Goal: Communication & Community: Connect with others

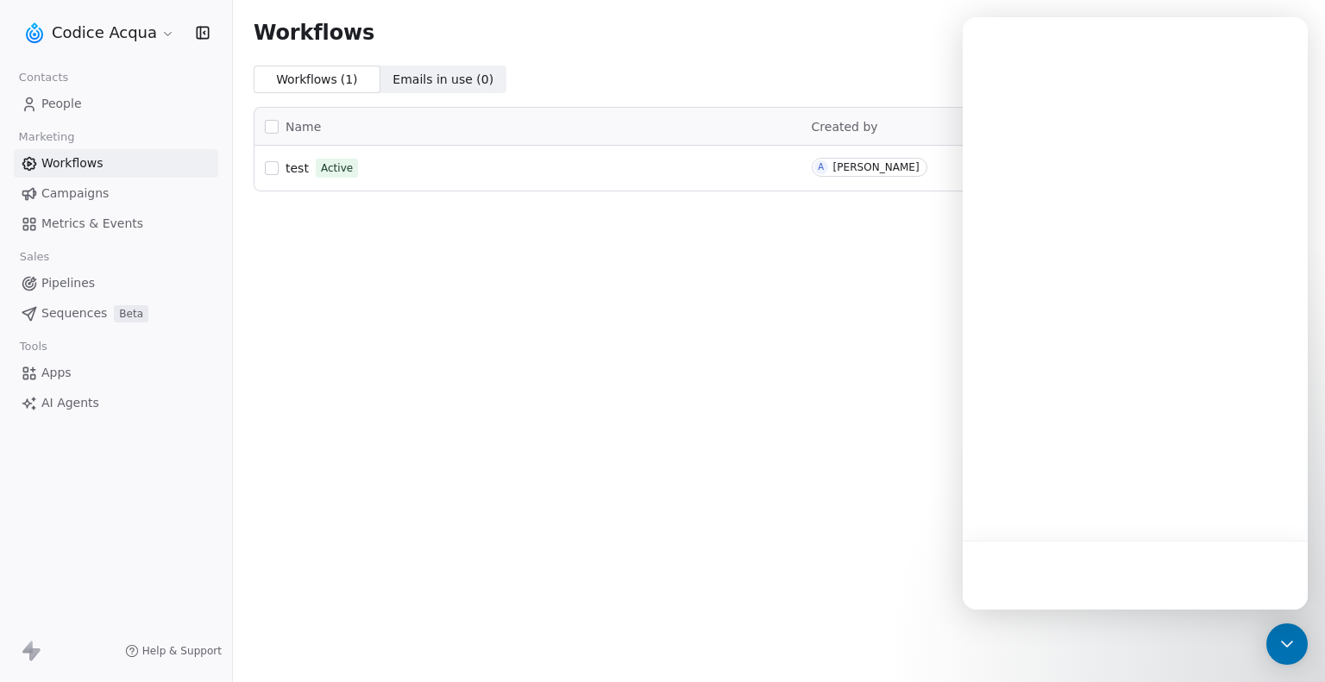
click at [66, 104] on span "People" at bounding box center [61, 104] width 41 height 18
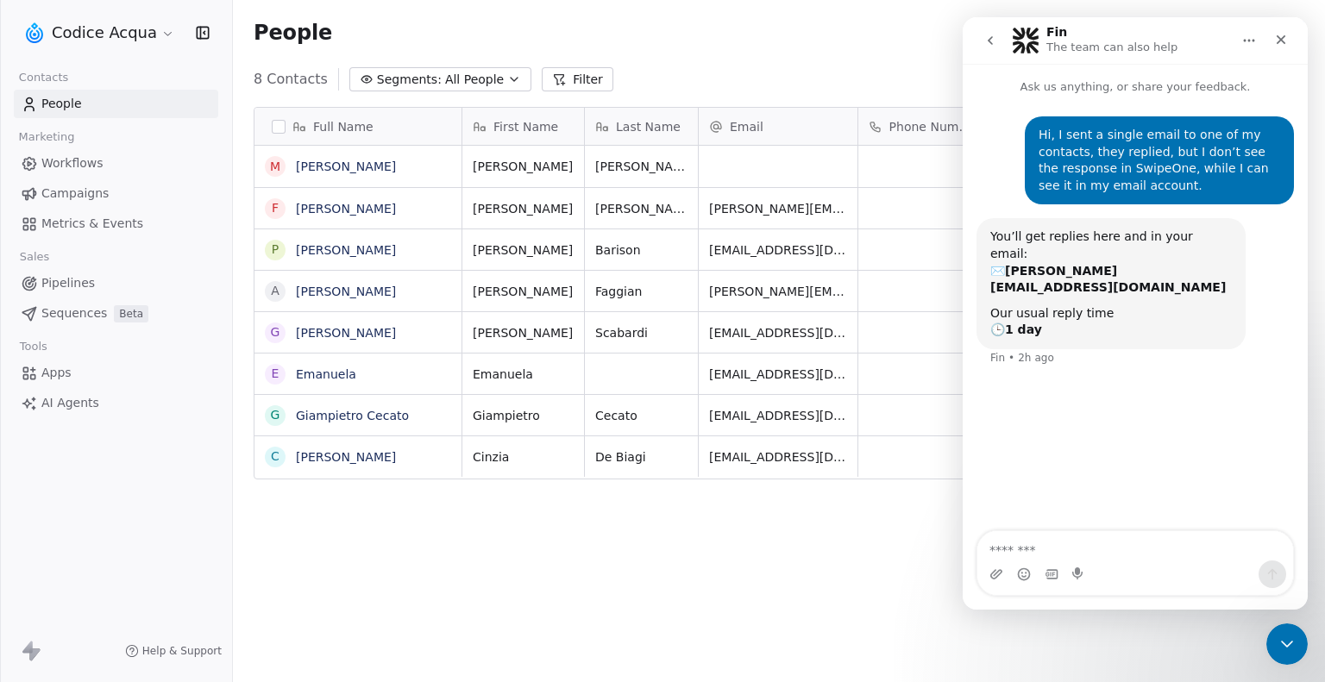
scroll to position [588, 1078]
click at [355, 207] on link "Federico Molinaro" at bounding box center [346, 209] width 100 height 14
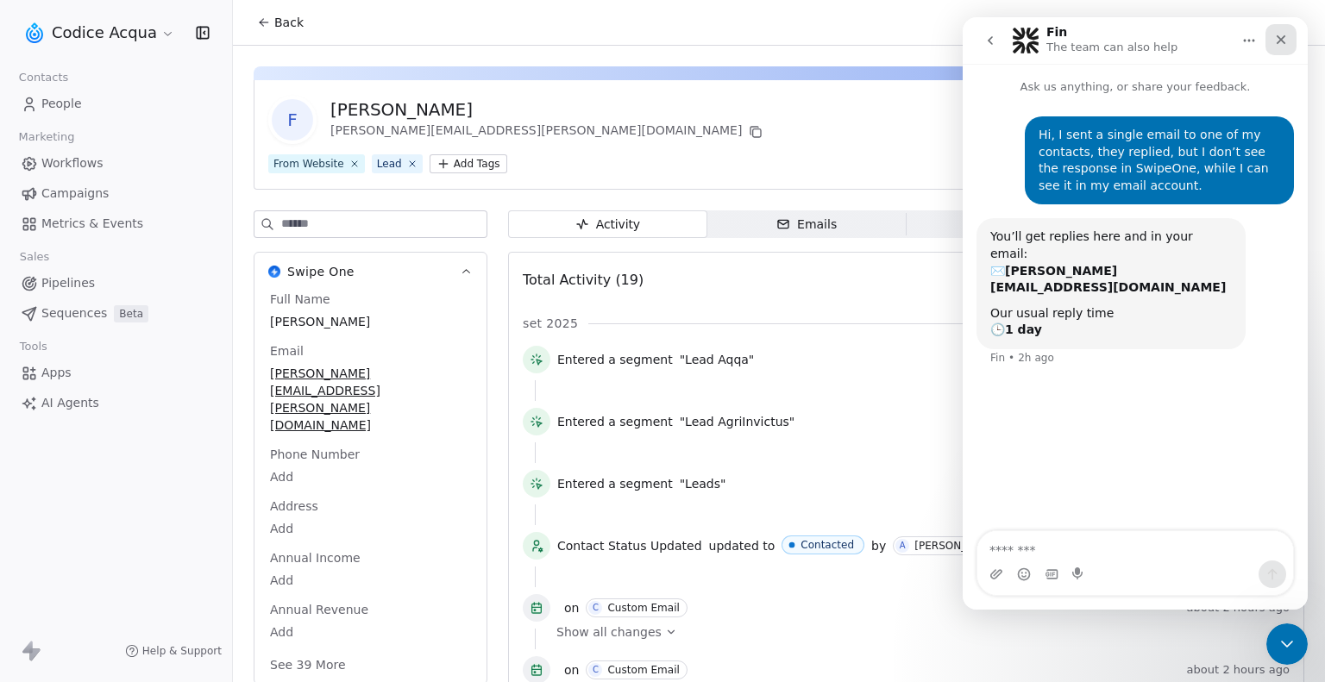
click at [1282, 36] on icon "Close" at bounding box center [1281, 40] width 14 height 14
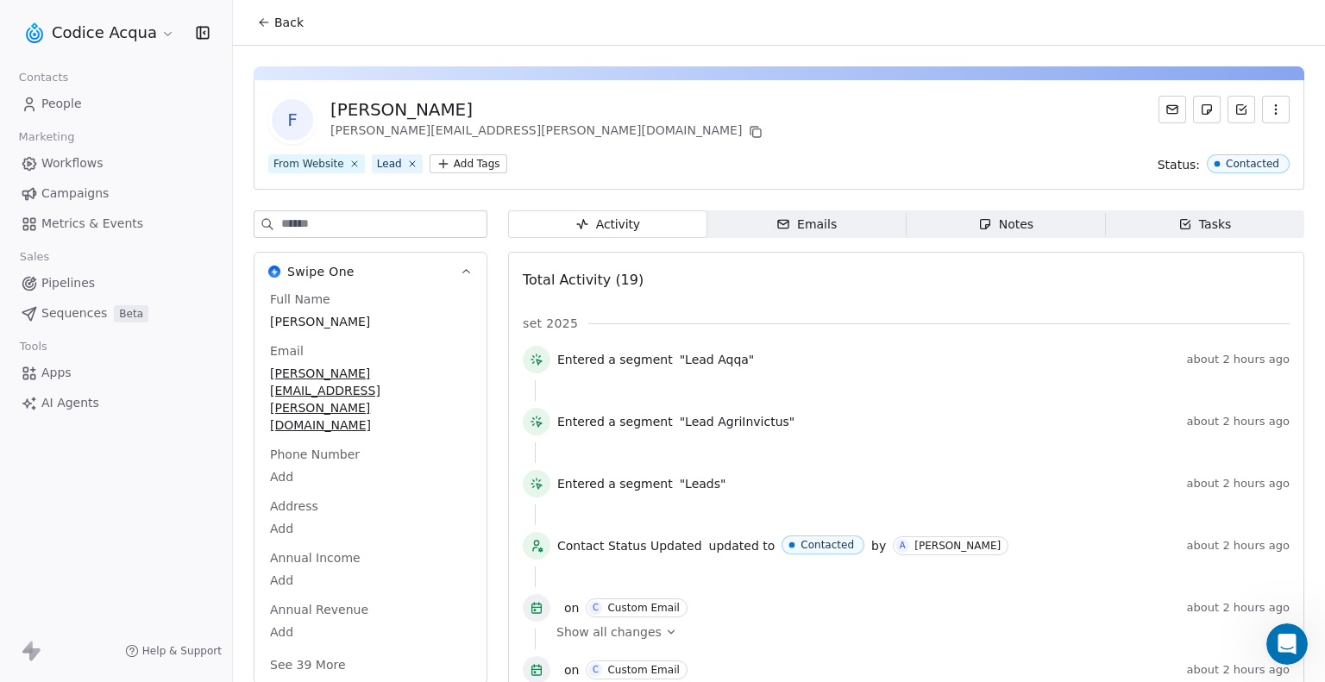
click at [815, 218] on div "Emails" at bounding box center [806, 225] width 60 height 18
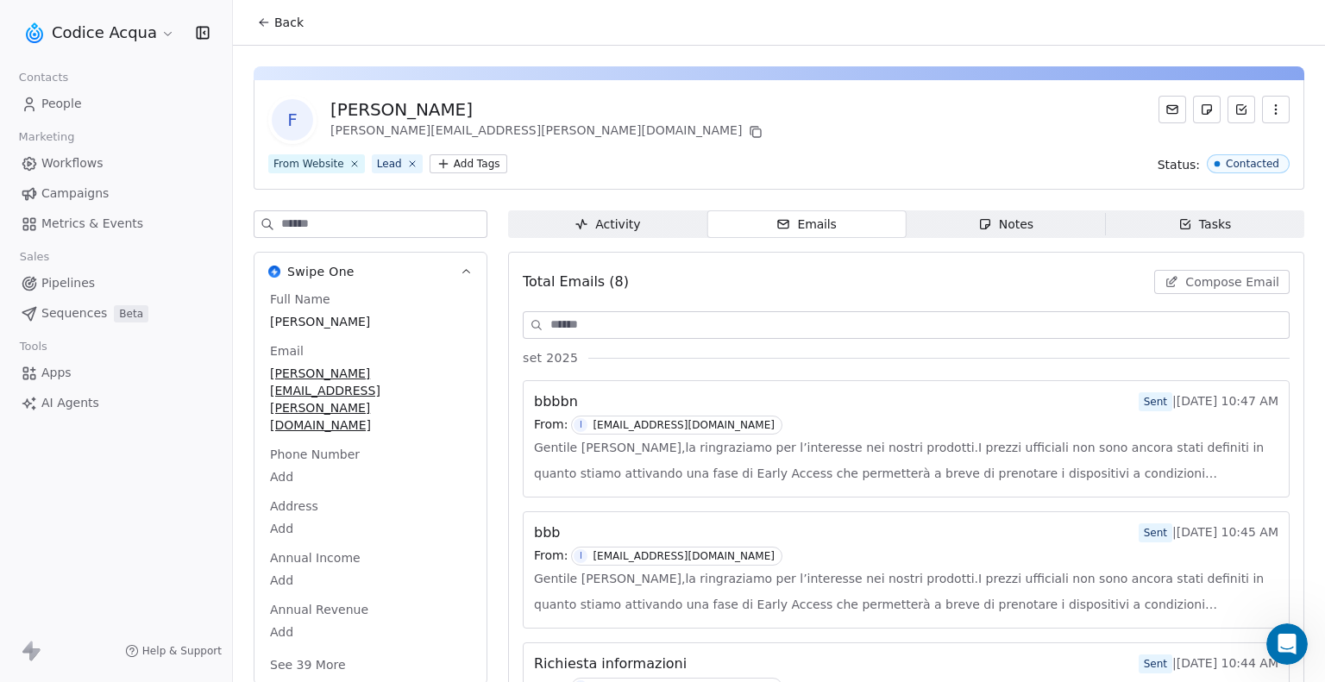
click at [1239, 284] on span "Compose Email" at bounding box center [1232, 281] width 94 height 17
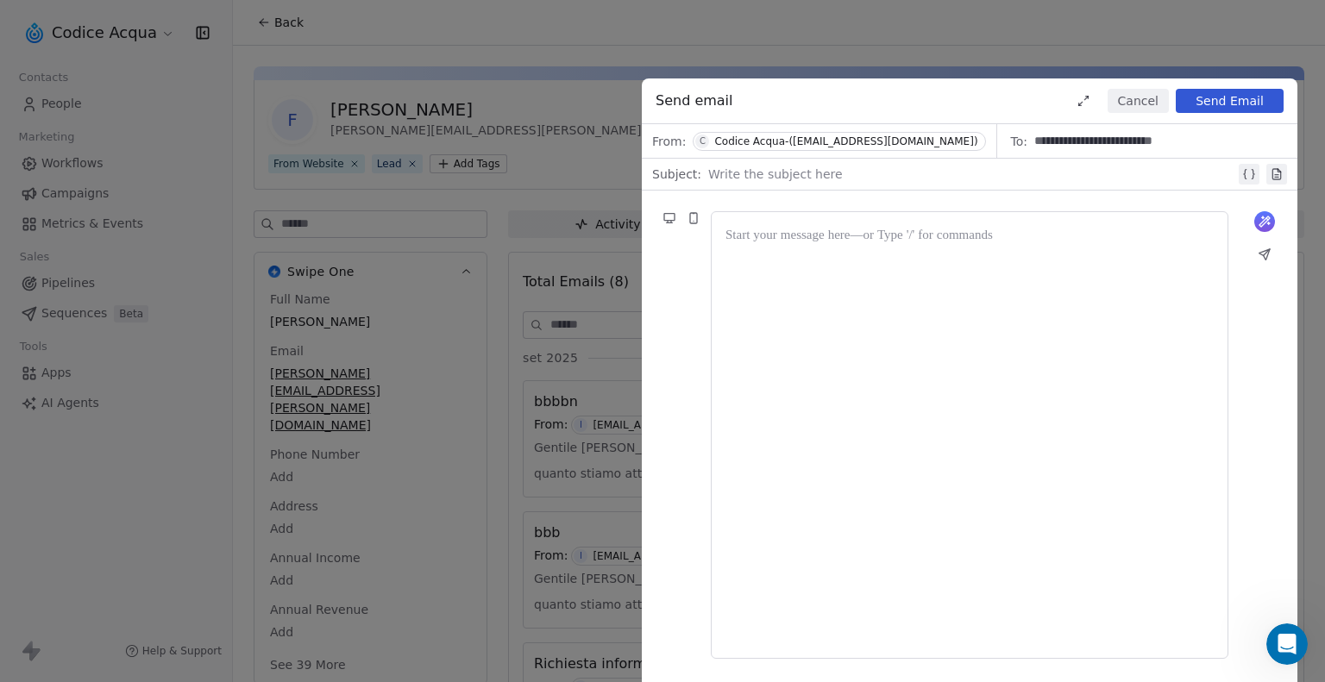
click at [863, 399] on div at bounding box center [970, 435] width 488 height 418
click at [815, 173] on div at bounding box center [971, 174] width 527 height 21
click at [1251, 97] on button "Send Email" at bounding box center [1230, 101] width 108 height 24
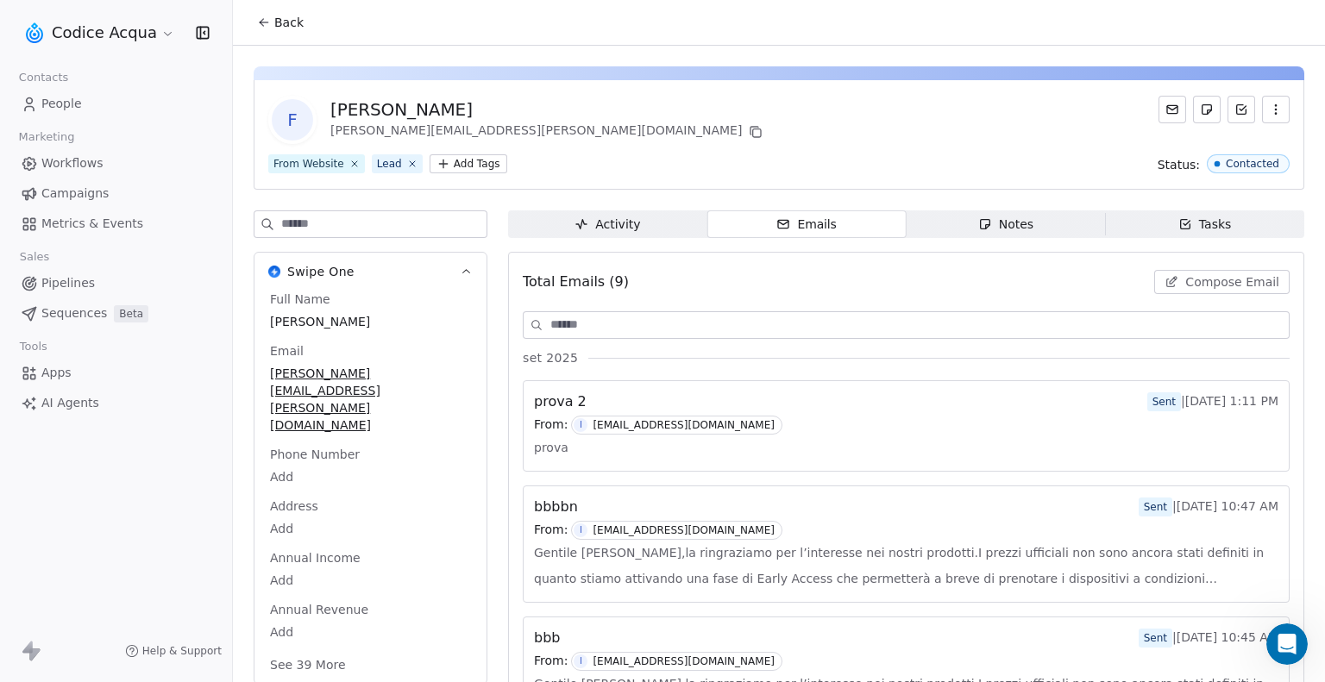
click at [76, 161] on span "Workflows" at bounding box center [72, 163] width 62 height 18
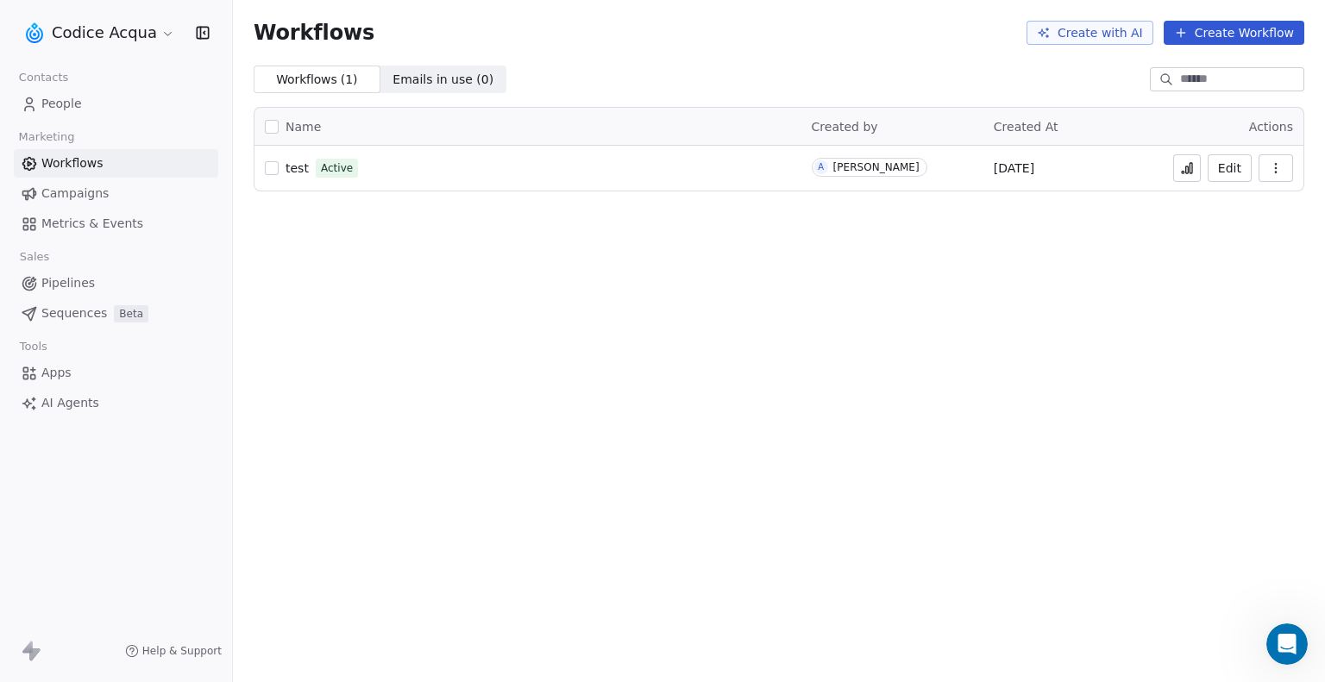
click at [1232, 165] on button "Edit" at bounding box center [1230, 168] width 44 height 28
click at [1189, 161] on icon at bounding box center [1187, 168] width 14 height 14
